Goal: Task Accomplishment & Management: Complete application form

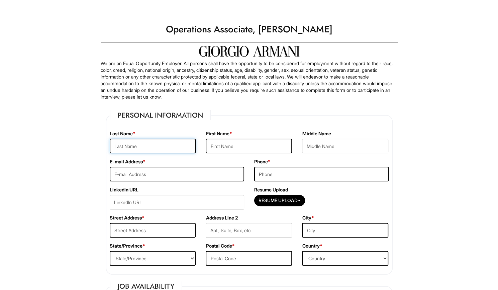
click at [172, 143] on input "text" at bounding box center [153, 146] width 86 height 15
type input "Roman"
type input "Genesis"
type input "[EMAIL_ADDRESS][DOMAIN_NAME]"
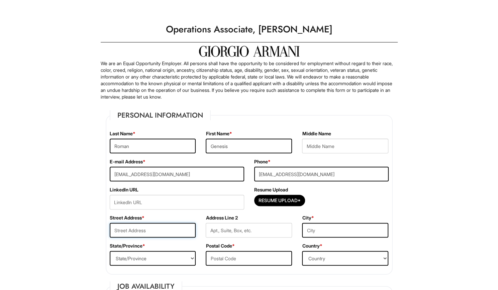
click at [156, 227] on input "text" at bounding box center [153, 230] width 86 height 15
type input "[STREET_ADDRESS]"
type input "Corona"
select select "NY"
type input "11368"
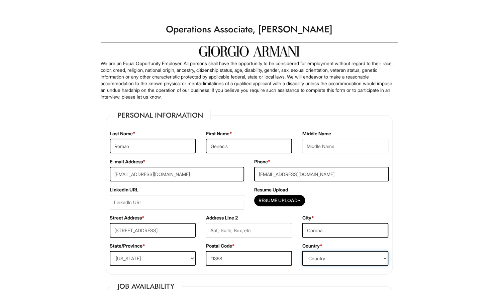
click at [315, 260] on select "Country [GEOGRAPHIC_DATA] [GEOGRAPHIC_DATA] [GEOGRAPHIC_DATA] [US_STATE] [GEOGR…" at bounding box center [345, 258] width 86 height 15
select select "[GEOGRAPHIC_DATA]"
click at [302, 251] on select "Country [GEOGRAPHIC_DATA] [GEOGRAPHIC_DATA] [GEOGRAPHIC_DATA] [US_STATE] [GEOGR…" at bounding box center [345, 258] width 86 height 15
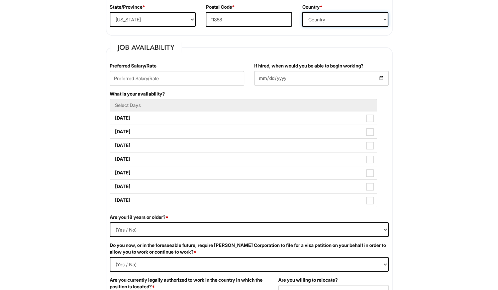
scroll to position [243, 0]
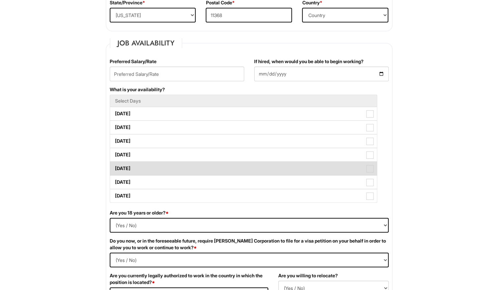
click at [193, 168] on label "[DATE]" at bounding box center [243, 168] width 267 height 13
click at [114, 167] on Available_Friday "[DATE]" at bounding box center [112, 165] width 4 height 4
checkbox Available_Friday "true"
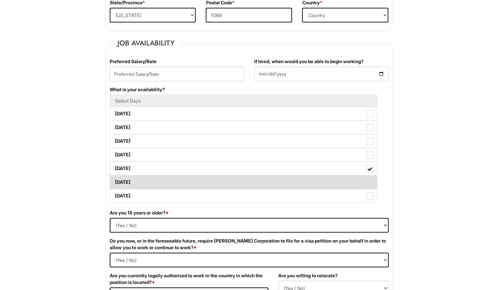
click at [179, 182] on label "[DATE]" at bounding box center [243, 181] width 267 height 13
click at [114, 181] on Available_Saturday "[DATE]" at bounding box center [112, 179] width 4 height 4
checkbox Available_Saturday "true"
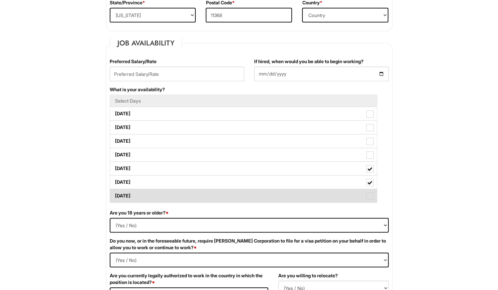
click at [164, 198] on label "[DATE]" at bounding box center [243, 195] width 267 height 13
click at [114, 195] on Available_Sunday "[DATE]" at bounding box center [112, 192] width 4 height 4
checkbox Available_Sunday "true"
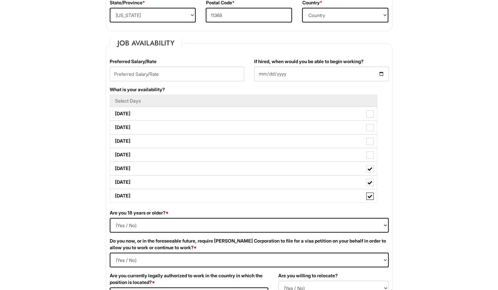
scroll to position [245, 0]
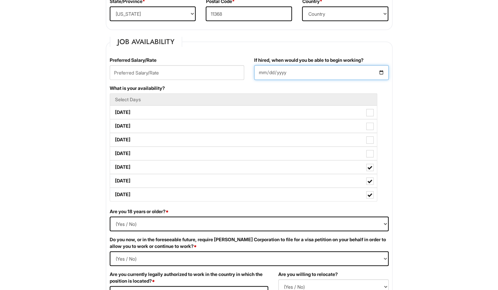
click at [267, 73] on input "If hired, when would you be able to begin working?" at bounding box center [321, 72] width 134 height 15
click at [381, 74] on input "If hired, when would you be able to begin working?" at bounding box center [321, 72] width 134 height 15
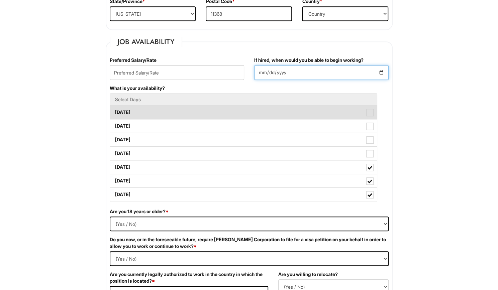
type input "[DATE]"
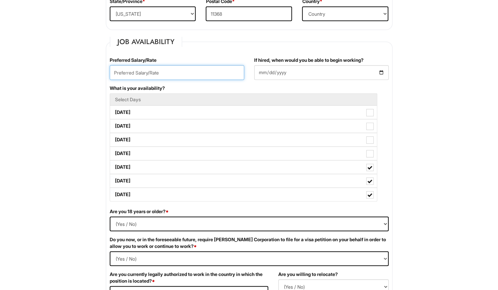
click at [176, 73] on input "text" at bounding box center [177, 72] width 134 height 15
type input "20/hr"
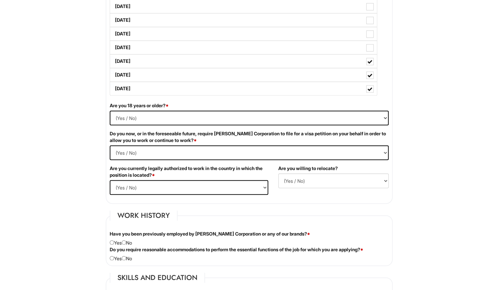
scroll to position [366, 0]
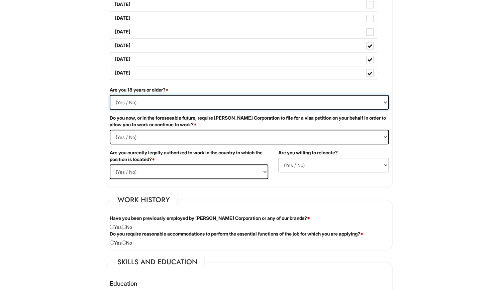
click at [330, 102] on select "(Yes / No) Yes No" at bounding box center [249, 102] width 279 height 15
select select "Yes"
click at [110, 95] on select "(Yes / No) Yes No" at bounding box center [249, 102] width 279 height 15
click at [240, 139] on Required "(Yes / No) Yes No" at bounding box center [249, 137] width 279 height 15
select Required "No"
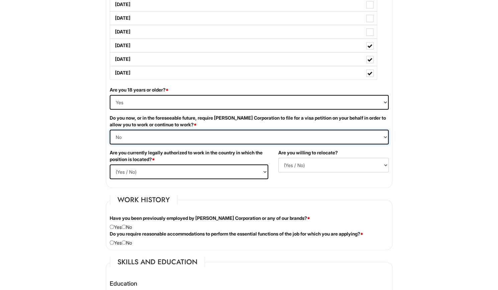
click at [110, 130] on Required "(Yes / No) Yes No" at bounding box center [249, 137] width 279 height 15
click at [198, 166] on select "(Yes / No) Yes No" at bounding box center [189, 171] width 158 height 15
select select "Yes"
click at [110, 164] on select "(Yes / No) Yes No" at bounding box center [189, 171] width 158 height 15
click at [317, 164] on select "(Yes / No) No Yes" at bounding box center [333, 165] width 110 height 15
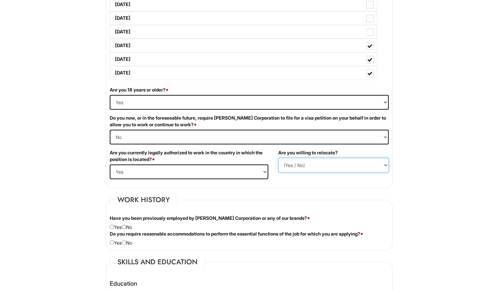
select select "Y"
click at [278, 158] on select "(Yes / No) No Yes" at bounding box center [333, 165] width 110 height 15
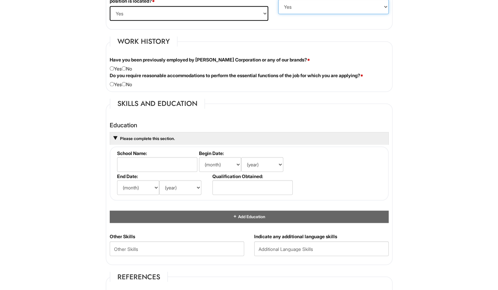
scroll to position [536, 0]
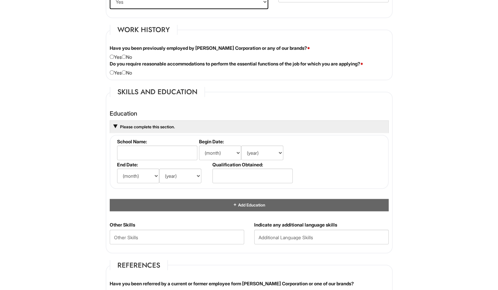
click at [130, 55] on div "Have you been previously employed by [PERSON_NAME] Corporation or any of our br…" at bounding box center [249, 53] width 289 height 16
click at [125, 54] on input "radio" at bounding box center [124, 56] width 4 height 4
radio input "true"
click at [126, 71] on input "radio" at bounding box center [124, 72] width 4 height 4
radio input "true"
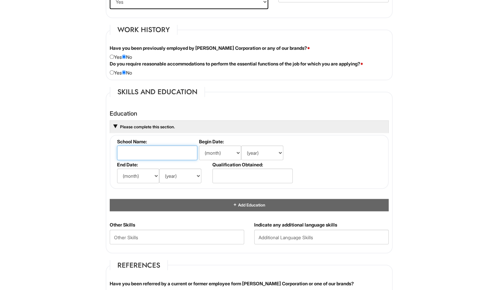
click at [176, 148] on input "text" at bounding box center [157, 152] width 80 height 15
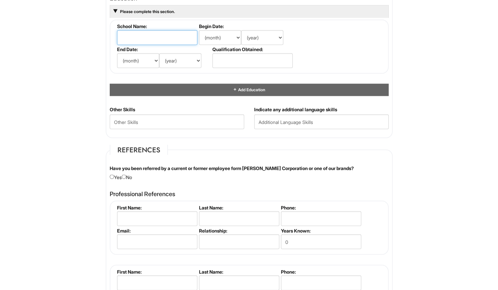
scroll to position [588, 0]
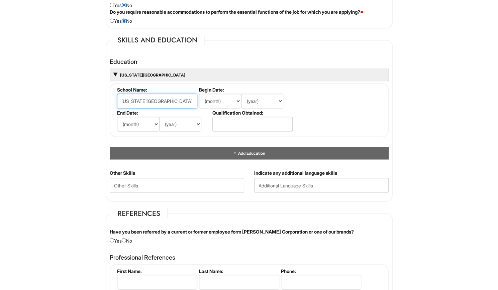
type input "[US_STATE][GEOGRAPHIC_DATA]"
click at [225, 101] on select "(month) Jan Feb Mar Apr May Jun [DATE] Aug Sep Oct Nov Dec" at bounding box center [220, 101] width 42 height 15
select select "9"
click at [199, 94] on select "(month) Jan Feb Mar Apr May Jun [DATE] Aug Sep Oct Nov Dec" at bounding box center [220, 101] width 42 height 15
click at [263, 100] on select "(year) 2029 2028 2027 2026 2025 2024 2023 2022 2021 2020 2019 2018 2017 2016 20…" at bounding box center [262, 101] width 42 height 15
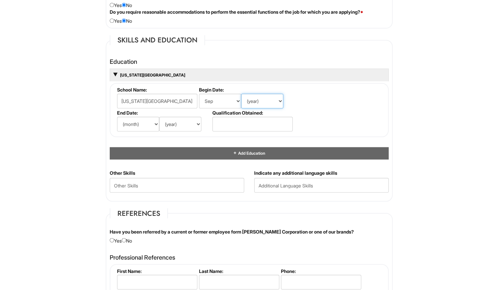
select select "2013"
click at [241, 94] on select "(year) 2029 2028 2027 2026 2025 2024 2023 2022 2021 2020 2019 2018 2017 2016 20…" at bounding box center [262, 101] width 42 height 15
click at [150, 126] on select "(month) Jan Feb Mar Apr May Jun [DATE] Aug Sep Oct Nov Dec" at bounding box center [138, 124] width 42 height 15
select select "5"
click at [117, 117] on select "(month) Jan Feb Mar Apr May Jun [DATE] Aug Sep Oct Nov Dec" at bounding box center [138, 124] width 42 height 15
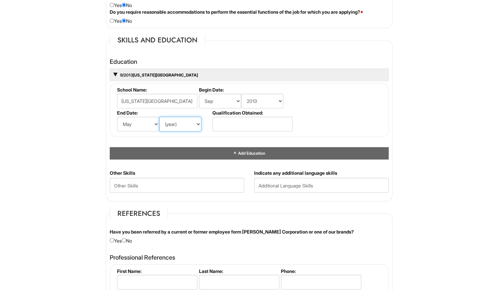
click at [192, 123] on select "(year) 2029 2028 2027 2026 2025 2024 2023 2022 2021 2020 2019 2018 2017 2016 20…" at bounding box center [180, 124] width 42 height 15
click at [159, 117] on select "(year) 2029 2028 2027 2026 2025 2024 2023 2022 2021 2020 2019 2018 2017 2016 20…" at bounding box center [180, 124] width 42 height 15
click at [190, 125] on select "(year) 2029 2028 2027 2026 2025 2024 2023 2022 2021 2020 2019 2018 2017 2016 20…" at bounding box center [180, 124] width 42 height 15
select select "2017"
click at [159, 117] on select "(year) 2029 2028 2027 2026 2025 2024 2023 2022 2021 2020 2019 2018 2017 2016 20…" at bounding box center [180, 124] width 42 height 15
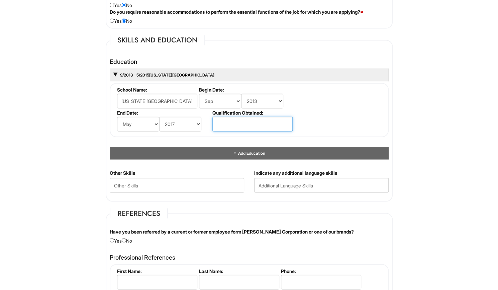
click at [239, 122] on input "text" at bounding box center [252, 124] width 80 height 15
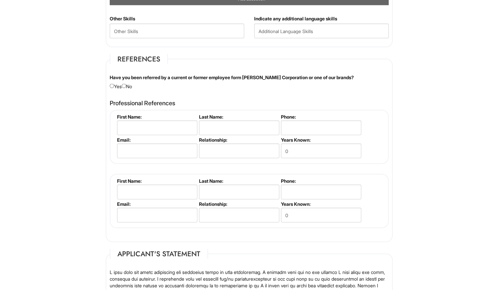
scroll to position [738, 0]
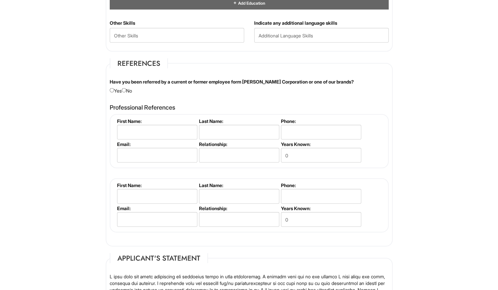
type input "Masters Degree"
click at [314, 33] on input "text" at bounding box center [321, 35] width 134 height 15
type input "Spanish"
click at [372, 145] on fieldset "First Name: Last Name: Phone: Email: Relationship: Years Known: 0" at bounding box center [249, 141] width 279 height 54
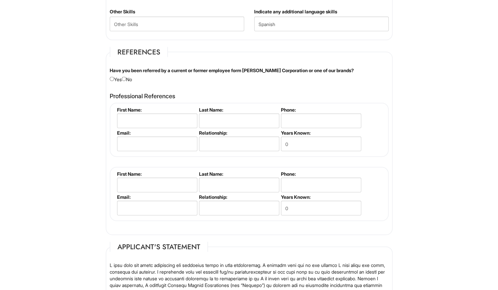
scroll to position [753, 0]
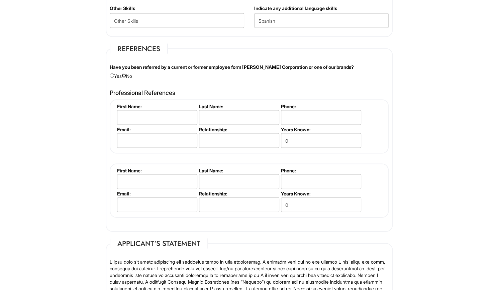
click at [125, 75] on input "radio" at bounding box center [124, 76] width 4 height 4
radio input "true"
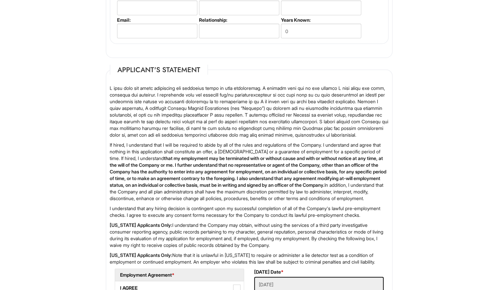
scroll to position [1039, 0]
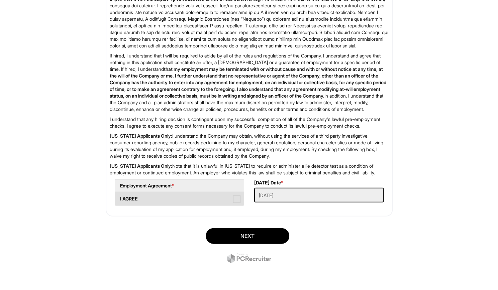
click at [233, 200] on span at bounding box center [236, 199] width 7 height 7
click at [119, 198] on AGREE "I AGREE" at bounding box center [117, 196] width 4 height 4
checkbox AGREE "true"
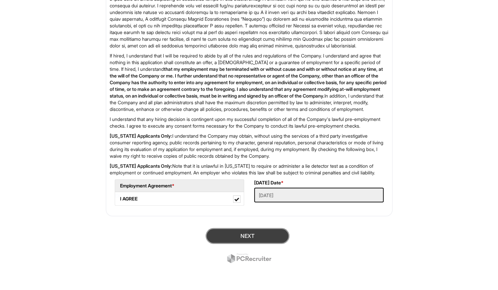
click at [243, 236] on button "Next" at bounding box center [248, 236] width 84 height 16
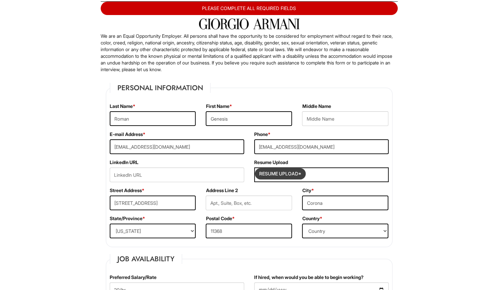
click at [300, 171] on input "Resume Upload*" at bounding box center [280, 173] width 50 height 11
type input "C:\fakepath\Genesis Roman - Resume.pdf"
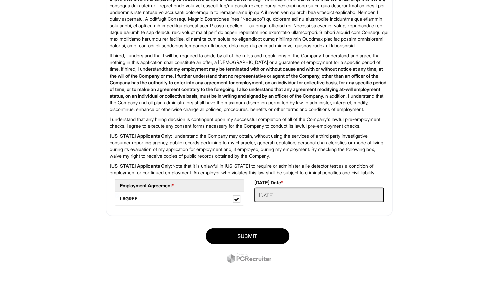
scroll to position [1053, 0]
click at [274, 237] on button "SUBMIT" at bounding box center [248, 236] width 84 height 16
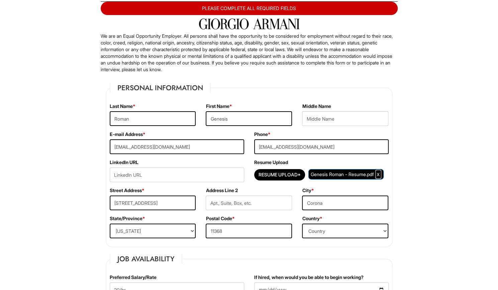
click at [377, 177] on span "Clear Uploaded File" at bounding box center [378, 174] width 3 height 6
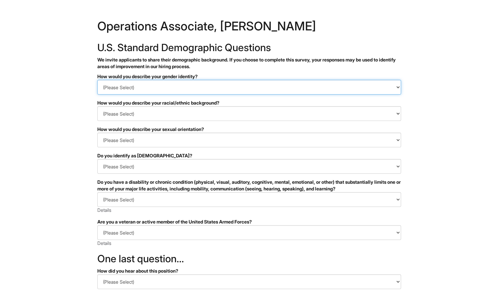
click at [250, 88] on select "(Please Select) Man Woman Non-binary I prefer to self-describe I don't wish to …" at bounding box center [248, 87] width 303 height 15
select select "Woman"
click at [97, 80] on select "(Please Select) Man Woman Non-binary I prefer to self-describe I don't wish to …" at bounding box center [248, 87] width 303 height 15
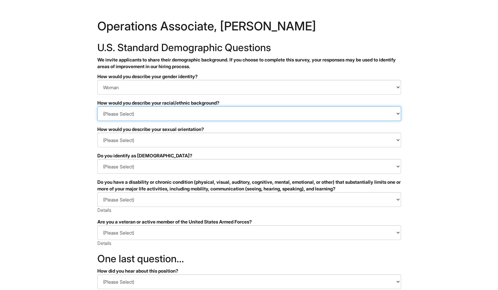
click at [180, 113] on select "(Please Select) Black or of African descent East Asian Hispanic, Latinx or of S…" at bounding box center [248, 113] width 303 height 15
select select "Hispanic, Latinx or of Spanish Origin"
click at [97, 106] on select "(Please Select) Black or of African descent East Asian Hispanic, Latinx or of S…" at bounding box center [248, 113] width 303 height 15
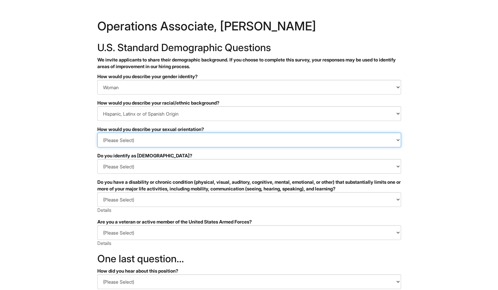
click at [152, 142] on select "(Please Select) Asexual Bisexual and/or pansexual Gay Heterosexual Lesbian Quee…" at bounding box center [248, 140] width 303 height 15
select select "Heterosexual"
click at [97, 133] on select "(Please Select) Asexual Bisexual and/or pansexual Gay Heterosexual Lesbian Quee…" at bounding box center [248, 140] width 303 height 15
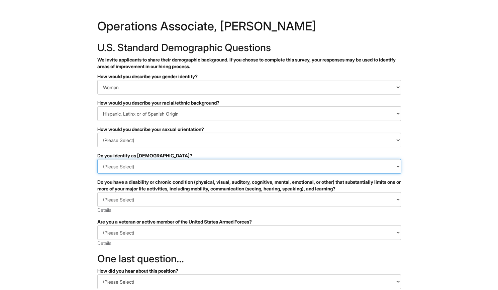
click at [158, 164] on select "(Please Select) Yes No I prefer to self-describe I don't wish to answer" at bounding box center [248, 166] width 303 height 15
select select "No"
click at [97, 159] on select "(Please Select) Yes No I prefer to self-describe I don't wish to answer" at bounding box center [248, 166] width 303 height 15
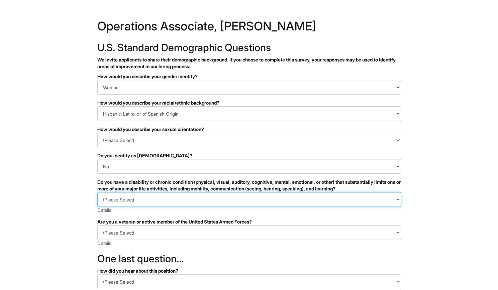
click at [156, 202] on select "(Please Select) YES, I HAVE A DISABILITY (or previously had a disability) NO, I…" at bounding box center [248, 199] width 303 height 15
click at [152, 197] on select "(Please Select) YES, I HAVE A DISABILITY (or previously had a disability) NO, I…" at bounding box center [248, 199] width 303 height 15
select select "NO, I DON'T HAVE A DISABILITY"
click at [97, 192] on select "(Please Select) YES, I HAVE A DISABILITY (or previously had a disability) NO, I…" at bounding box center [248, 199] width 303 height 15
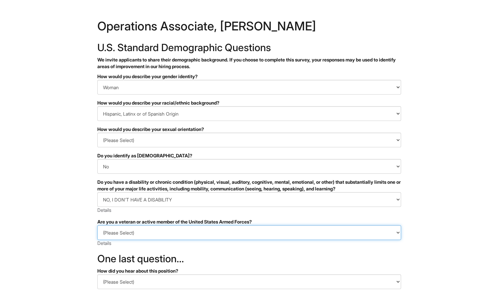
click at [128, 234] on select "(Please Select) I IDENTIFY AS ONE OR MORE OF THE CLASSIFICATIONS OF PROTECTED V…" at bounding box center [248, 232] width 303 height 15
select select "I AM NOT A PROTECTED VETERAN"
click at [97, 225] on select "(Please Select) I IDENTIFY AS ONE OR MORE OF THE CLASSIFICATIONS OF PROTECTED V…" at bounding box center [248, 232] width 303 height 15
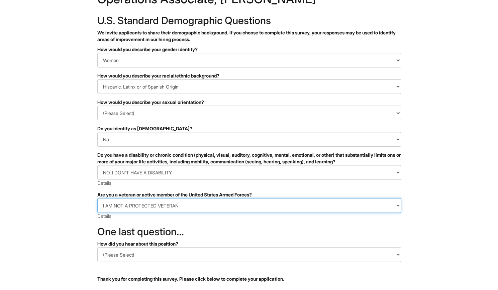
scroll to position [86, 0]
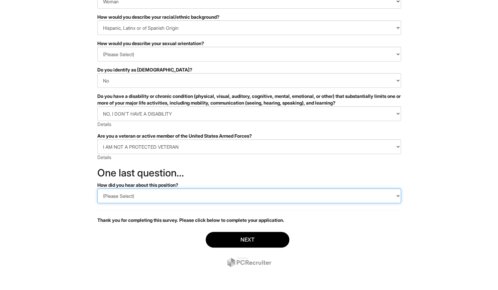
click at [209, 199] on select "(Please Select) CareerBuilder Indeed LinkedIn Monster Referral Other" at bounding box center [248, 195] width 303 height 15
select select "Other"
click at [97, 188] on select "(Please Select) CareerBuilder Indeed LinkedIn Monster Referral Other" at bounding box center [248, 195] width 303 height 15
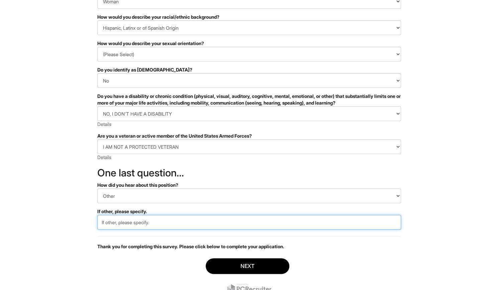
click at [164, 227] on input "text" at bounding box center [248, 222] width 303 height 15
type input "Giorgio Armani Career Website"
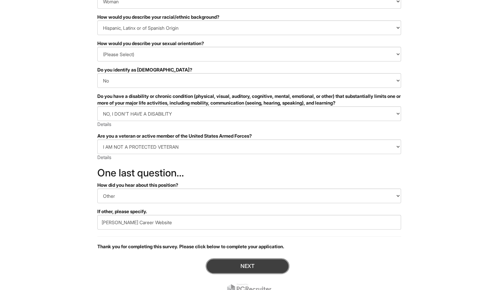
click at [224, 270] on button "Next" at bounding box center [248, 266] width 84 height 16
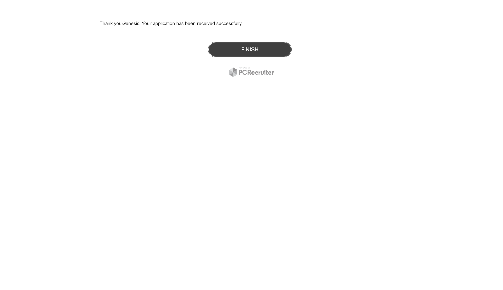
click at [270, 48] on button "Finish" at bounding box center [250, 50] width 84 height 16
